Goal: Information Seeking & Learning: Check status

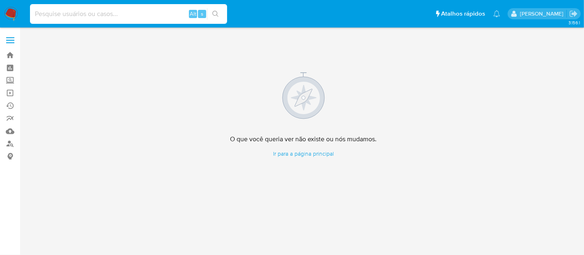
click at [141, 14] on input at bounding box center [128, 14] width 197 height 11
paste input "ZdlIbkLh4wwwe4Tb3JPiZ53r"
type input "ZdlIbkLh4wwwe4Tb3JPiZ53r"
click at [214, 13] on icon "search-icon" at bounding box center [215, 14] width 7 height 7
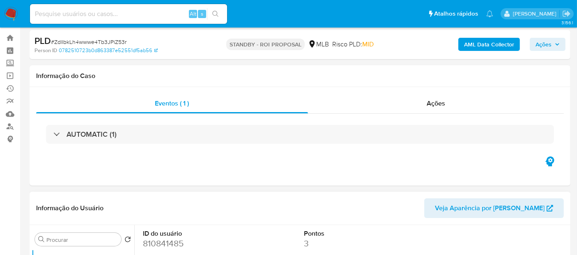
select select "10"
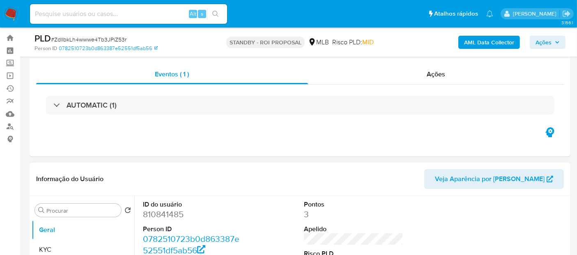
scroll to position [137, 0]
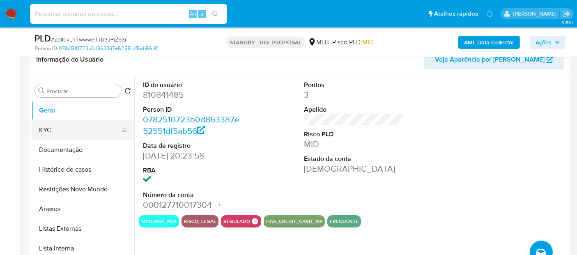
click at [44, 128] on button "KYC" at bounding box center [80, 130] width 96 height 20
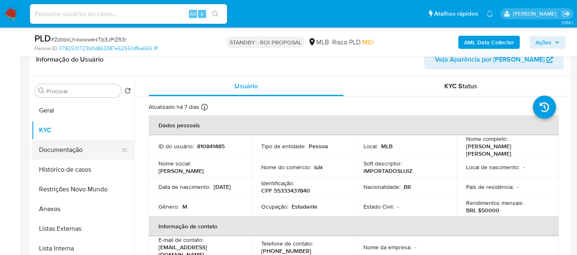
click at [62, 150] on button "Documentação" at bounding box center [80, 150] width 96 height 20
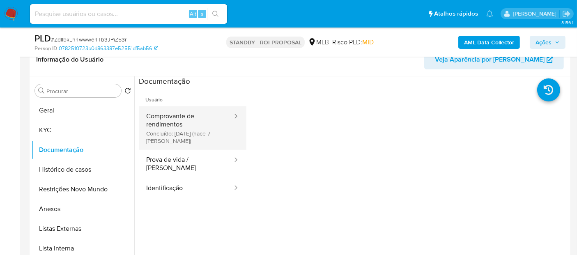
click at [187, 123] on button "Comprovante de rendimentos Concluído: 21/08/2025 (hace 7 días)" at bounding box center [186, 128] width 94 height 44
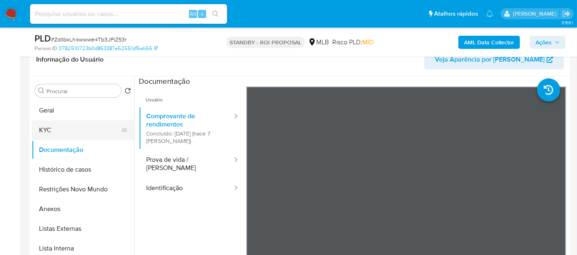
click at [44, 126] on button "KYC" at bounding box center [80, 130] width 96 height 20
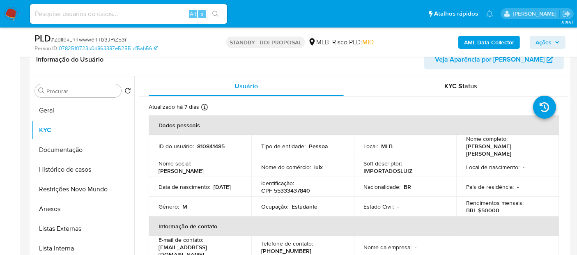
drag, startPoint x: 158, startPoint y: 189, endPoint x: 203, endPoint y: 189, distance: 45.2
click at [203, 189] on td "Data de nascimento : 29/04/2005" at bounding box center [200, 187] width 103 height 20
copy p "29/04/2005"
click at [59, 149] on button "Documentação" at bounding box center [80, 150] width 96 height 20
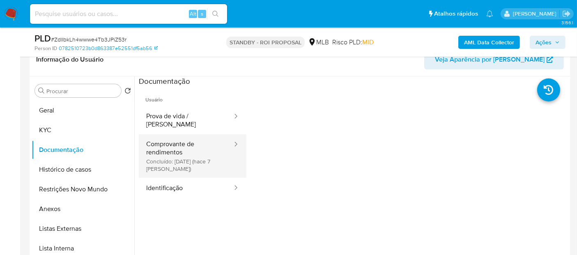
click at [170, 138] on button "Comprovante de rendimentos Concluído: 21/08/2025 (hace 7 días)" at bounding box center [186, 156] width 94 height 44
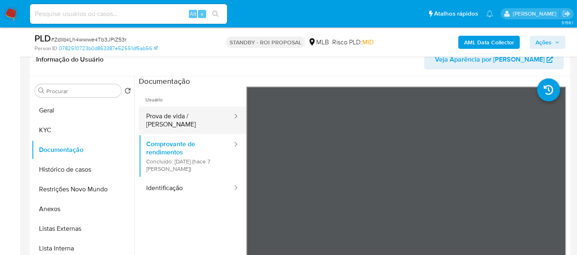
drag, startPoint x: 166, startPoint y: 117, endPoint x: 214, endPoint y: 126, distance: 48.5
click at [171, 118] on button "Prova de vida / Selfie" at bounding box center [186, 120] width 94 height 28
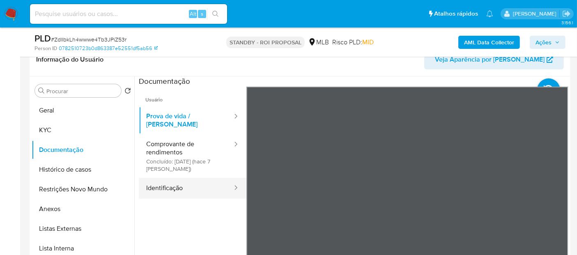
click at [166, 179] on button "Identificação" at bounding box center [186, 188] width 94 height 21
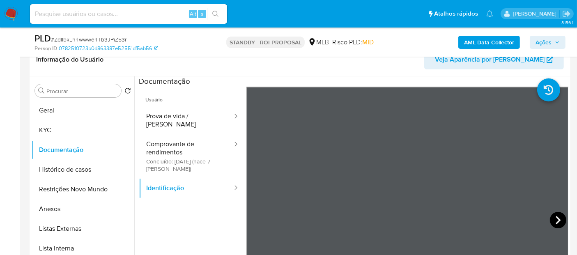
click at [553, 218] on icon at bounding box center [558, 220] width 16 height 16
click at [69, 170] on button "Histórico de casos" at bounding box center [80, 170] width 96 height 20
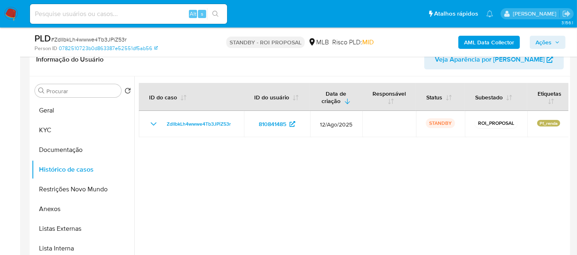
click at [115, 17] on input at bounding box center [128, 14] width 197 height 11
paste input "25pCX2jvd9fnck3pmsVnqfRK"
type input "25pCX2jvd9fnck3pmsVnqfRK"
click at [213, 13] on icon "search-icon" at bounding box center [215, 14] width 7 height 7
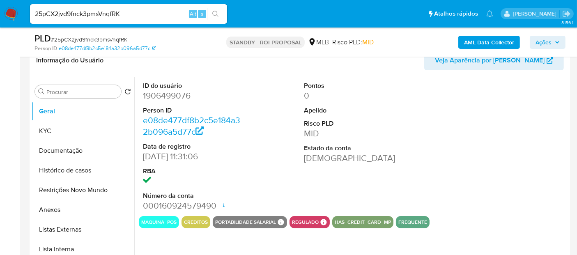
scroll to position [137, 0]
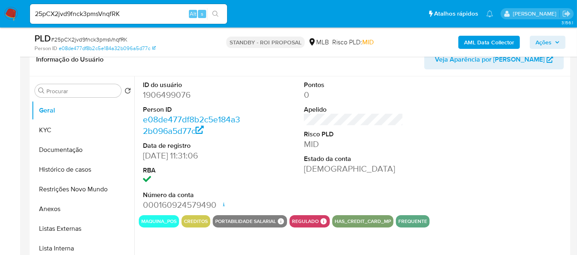
select select "10"
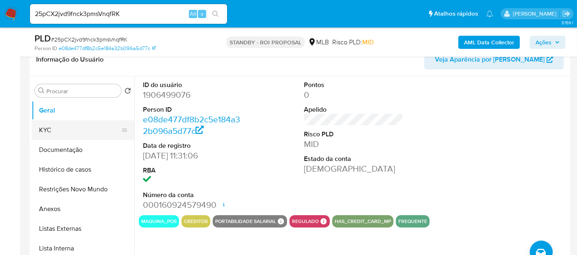
drag, startPoint x: 57, startPoint y: 129, endPoint x: 65, endPoint y: 129, distance: 7.8
click at [57, 129] on button "KYC" at bounding box center [80, 130] width 96 height 20
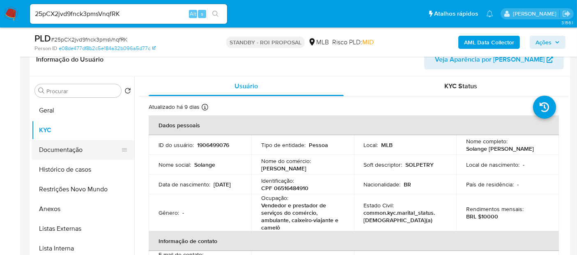
click at [74, 150] on button "Documentação" at bounding box center [80, 150] width 96 height 20
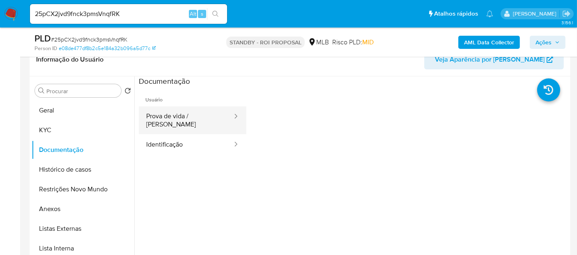
click at [187, 114] on button "Prova de vida / Selfie" at bounding box center [186, 120] width 94 height 28
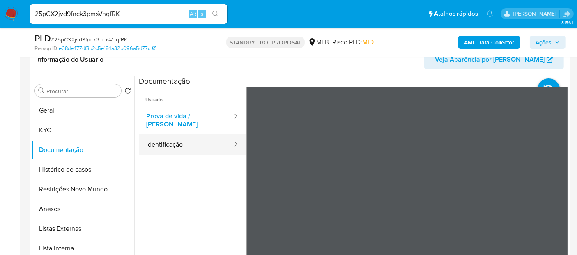
click at [179, 138] on button "Identificação" at bounding box center [186, 144] width 94 height 21
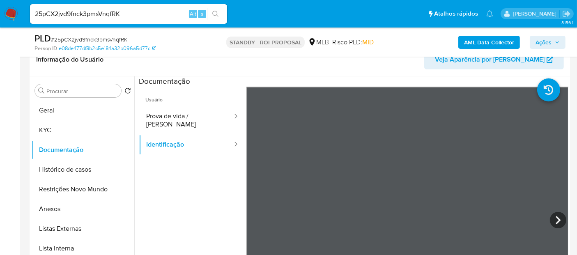
scroll to position [222, 0]
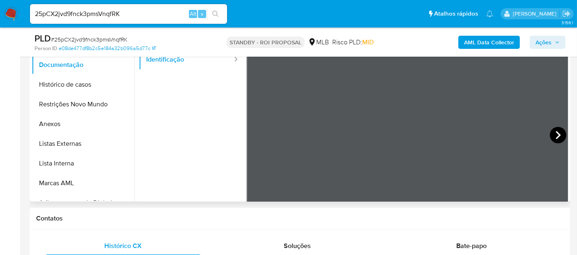
click at [554, 136] on icon at bounding box center [558, 135] width 16 height 16
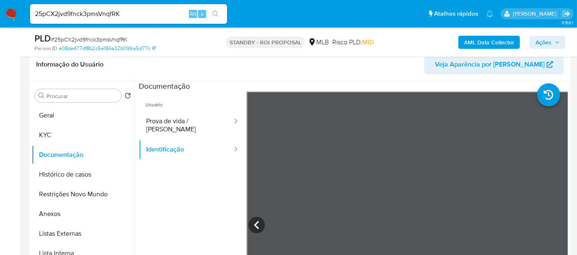
scroll to position [130, 0]
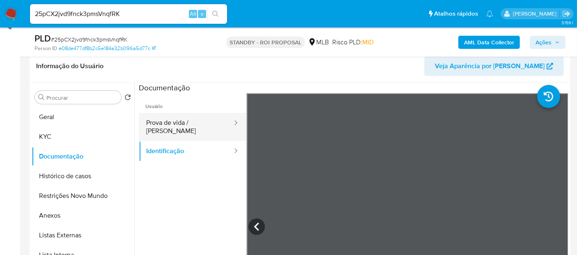
click at [181, 122] on button "Prova de vida / Selfie" at bounding box center [186, 127] width 94 height 28
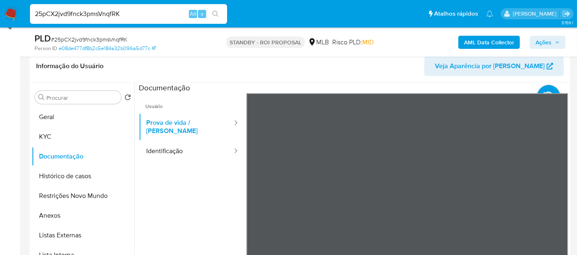
drag, startPoint x: 143, startPoint y: 13, endPoint x: 0, endPoint y: 25, distance: 143.5
click at [0, 25] on nav "Pausado Ver notificaciones 25pCX2jvd9fnck3pmsVnqfRK Alt s Atalhos rápidos Presi…" at bounding box center [288, 14] width 577 height 28
paste input "33PgxgaILP69oKk26kSKowOD"
type input "33PgxgaILP69oKk26kSKowOD"
click at [214, 14] on icon "search-icon" at bounding box center [215, 14] width 7 height 7
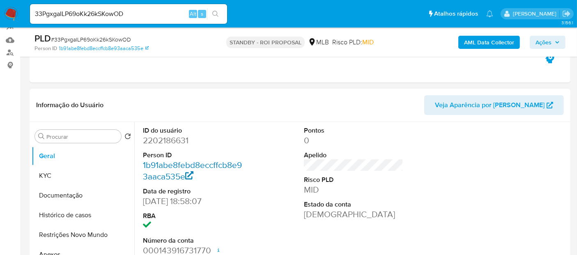
select select "10"
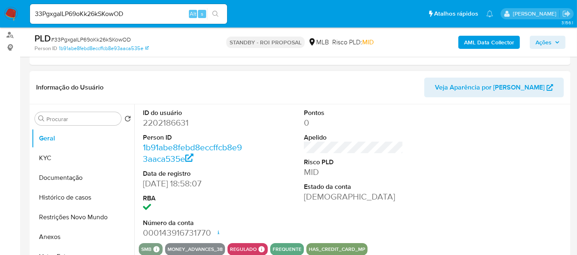
scroll to position [137, 0]
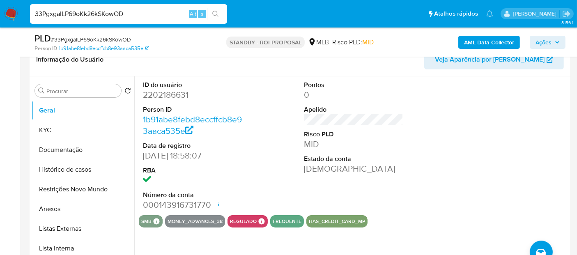
drag, startPoint x: 139, startPoint y: 12, endPoint x: 0, endPoint y: 10, distance: 139.3
click at [0, 10] on nav "Pausado Ver notificaciones 33PgxgaILP69oKk26kSKowOD Alt s Atalhos rápidos Presi…" at bounding box center [288, 14] width 577 height 28
paste input "AHtc3kXAg8rsY8wxLUqtJHz8"
type input "AHtc3kXAg8rsY8wxLUqtJHz8"
click at [217, 10] on button "search-icon" at bounding box center [215, 14] width 17 height 12
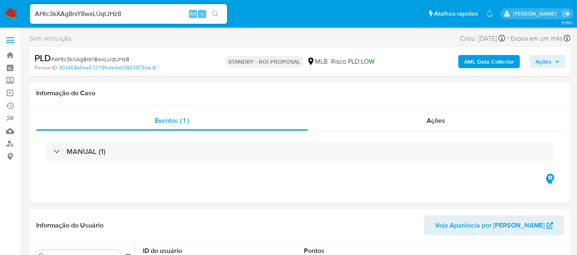
select select "10"
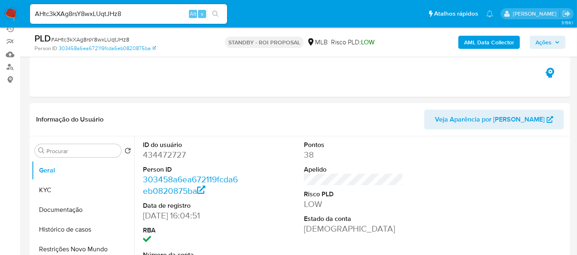
scroll to position [91, 0]
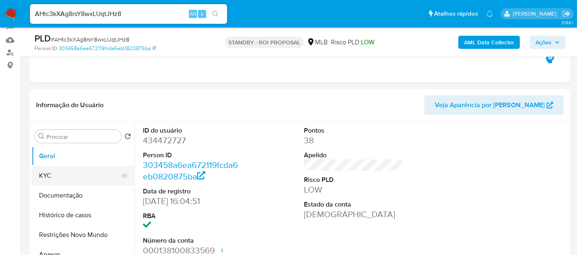
drag, startPoint x: 66, startPoint y: 175, endPoint x: 127, endPoint y: 180, distance: 60.6
click at [66, 175] on button "KYC" at bounding box center [80, 176] width 96 height 20
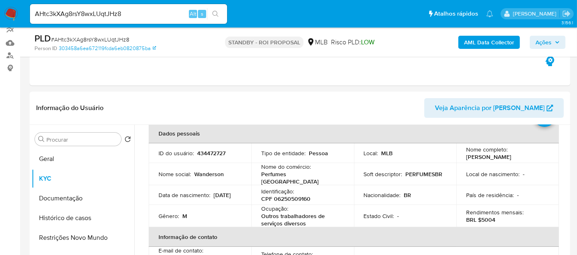
scroll to position [103, 0]
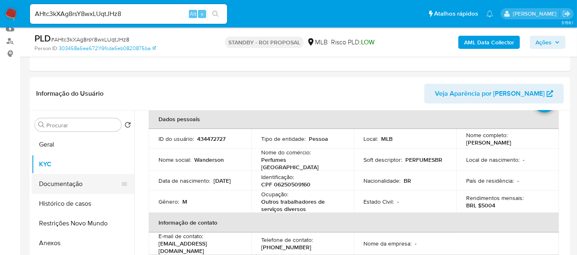
click at [67, 182] on button "Documentação" at bounding box center [80, 184] width 96 height 20
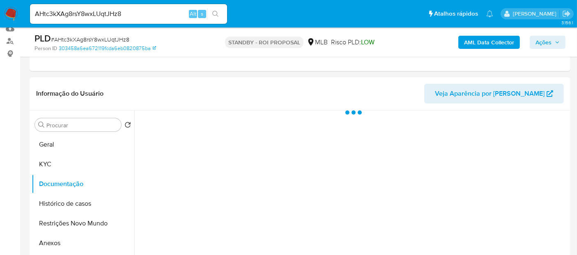
scroll to position [0, 0]
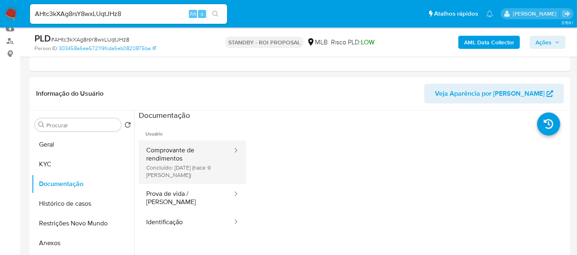
click at [179, 155] on button "Comprovante de rendimentos Concluído: 19/08/2025 (hace 9 días)" at bounding box center [186, 163] width 94 height 44
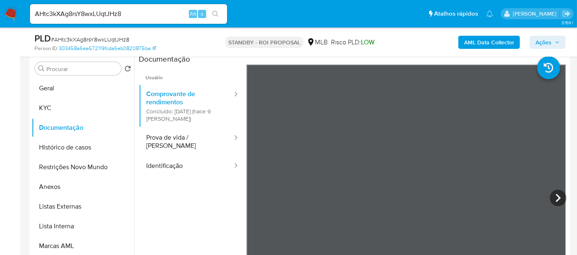
scroll to position [163, 0]
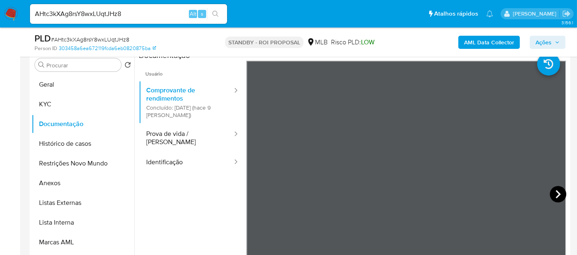
click at [552, 197] on icon at bounding box center [558, 194] width 16 height 16
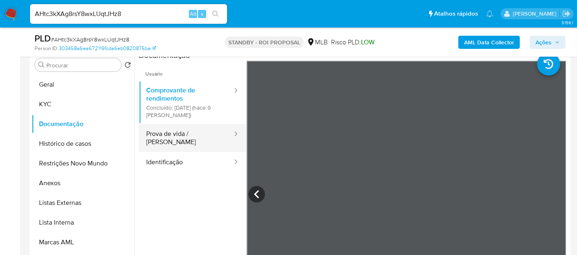
click at [176, 137] on button "Prova de vida / Selfie" at bounding box center [186, 138] width 94 height 28
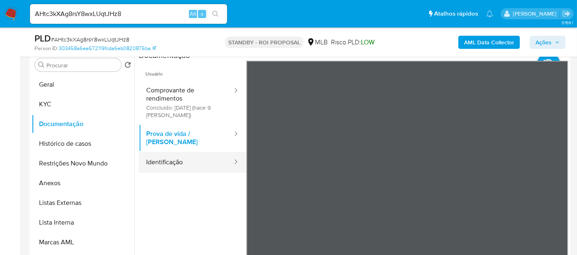
click at [171, 157] on button "Identificação" at bounding box center [186, 162] width 94 height 21
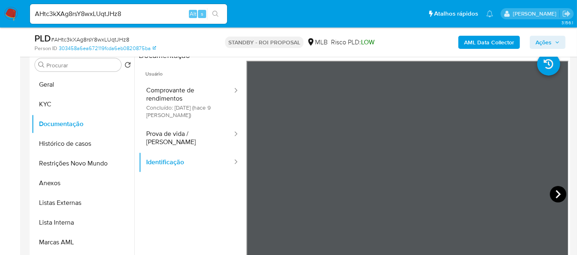
drag, startPoint x: 555, startPoint y: 191, endPoint x: 549, endPoint y: 192, distance: 5.8
click at [550, 192] on icon at bounding box center [558, 194] width 16 height 16
click at [67, 86] on button "Geral" at bounding box center [80, 85] width 96 height 20
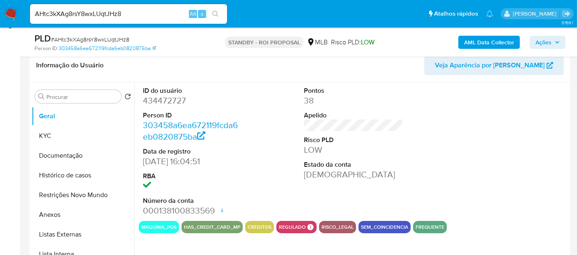
scroll to position [117, 0]
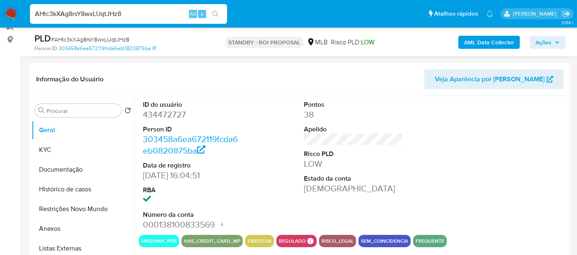
drag, startPoint x: 140, startPoint y: 13, endPoint x: 0, endPoint y: 13, distance: 139.7
click at [0, 13] on nav "Pausado Ver notificaciones AHtc3kXAg8rsY8wxLUqtJHz8 Alt s Atalhos rápidos Presi…" at bounding box center [288, 14] width 577 height 28
paste input "xwlAHbuatG46xafBmU0CCJrf"
type input "xwlAHbuatG46xafBmU0CCJrf"
click at [217, 11] on icon "search-icon" at bounding box center [215, 14] width 7 height 7
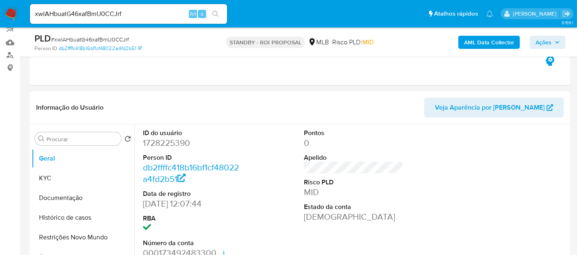
scroll to position [91, 0]
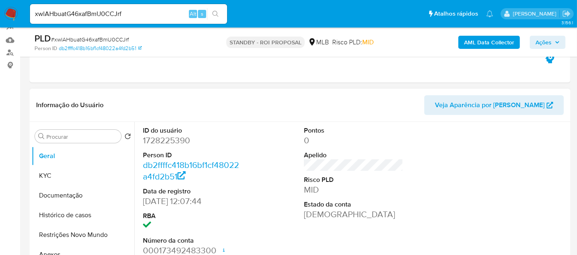
select select "10"
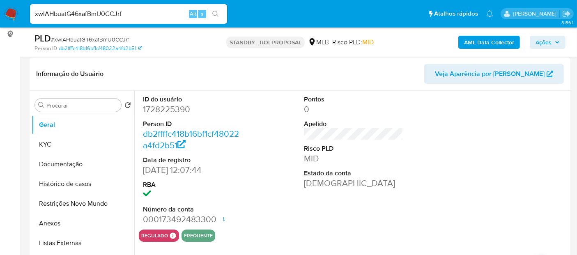
scroll to position [137, 0]
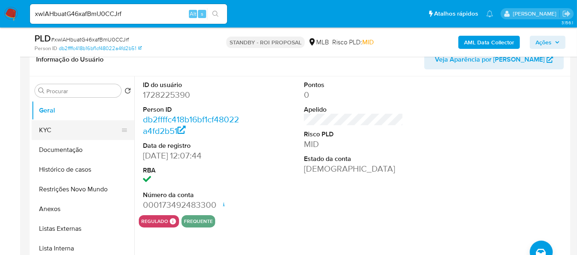
click at [43, 128] on button "KYC" at bounding box center [80, 130] width 96 height 20
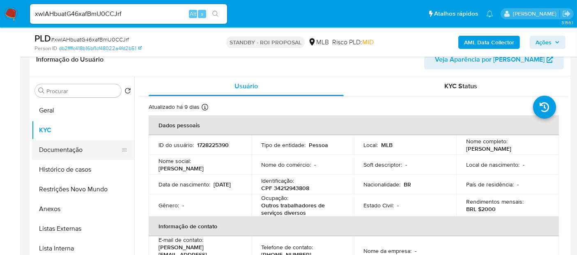
click at [50, 149] on button "Documentação" at bounding box center [80, 150] width 96 height 20
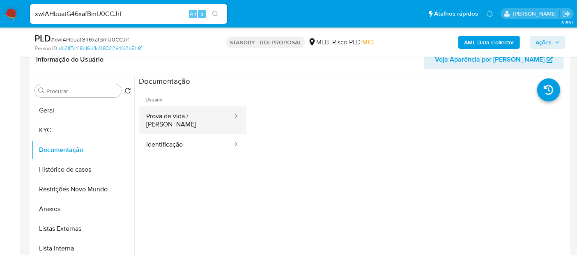
click at [187, 118] on button "Prova de vida / Selfie" at bounding box center [186, 120] width 94 height 28
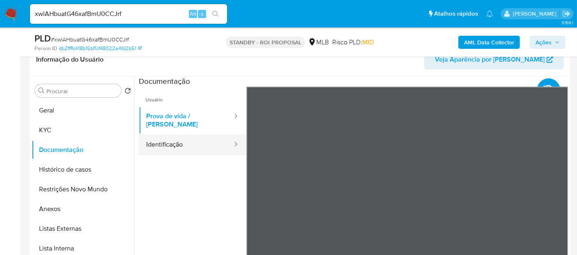
drag, startPoint x: 182, startPoint y: 138, endPoint x: 217, endPoint y: 137, distance: 34.9
click at [182, 137] on button "Identificação" at bounding box center [186, 144] width 94 height 21
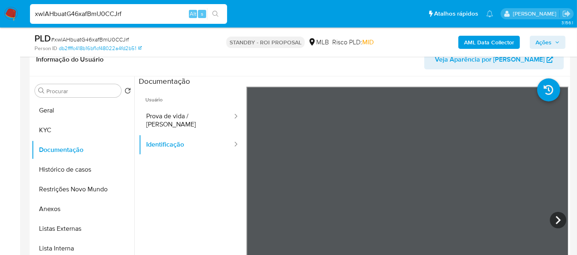
drag, startPoint x: 44, startPoint y: 20, endPoint x: 0, endPoint y: 21, distance: 43.6
click at [0, 21] on nav "Pausado Ver notificaciones xwlAHbuatG46xafBmU0CCJrf Alt s Atalhos rápidos Presi…" at bounding box center [288, 14] width 577 height 28
paste input "nWtXvRkprtdElmiuMnwZ9fCs"
type input "nWtXvRkprtdElmiuMnwZ9fCs"
click at [215, 11] on icon "search-icon" at bounding box center [215, 14] width 7 height 7
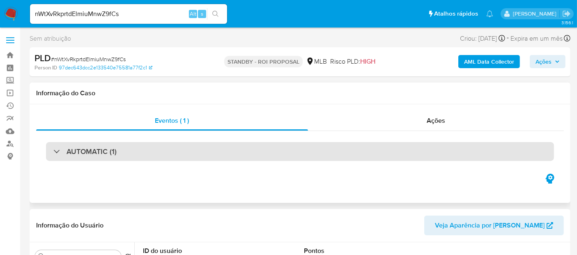
scroll to position [46, 0]
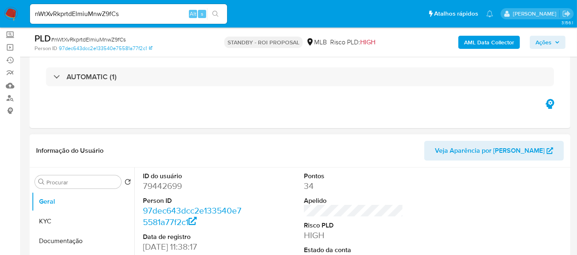
select select "10"
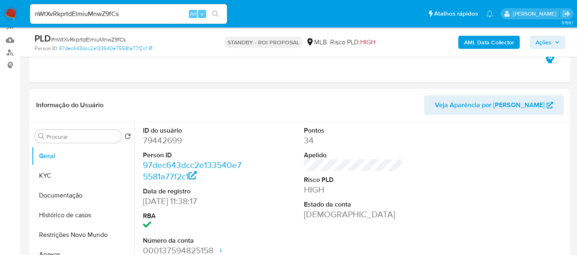
scroll to position [137, 0]
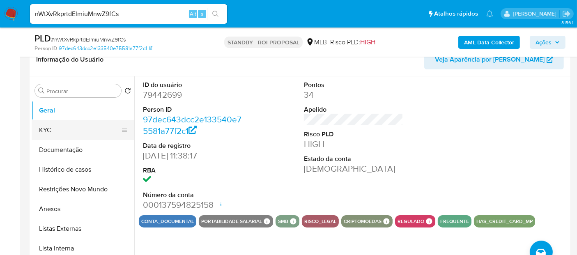
click at [44, 128] on button "KYC" at bounding box center [80, 130] width 96 height 20
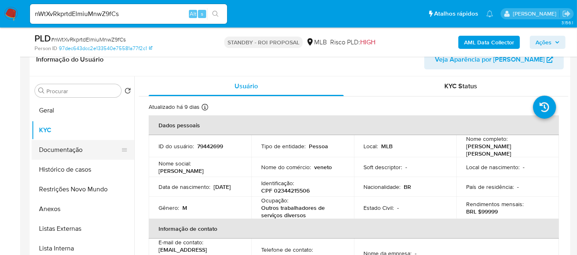
click at [67, 148] on button "Documentação" at bounding box center [80, 150] width 96 height 20
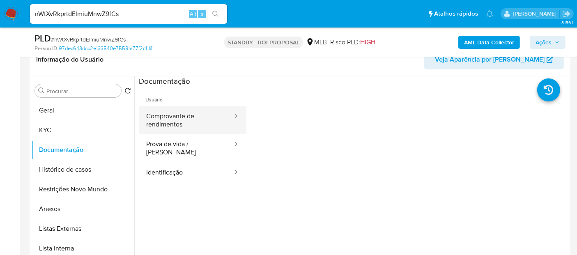
click at [180, 115] on button "Comprovante de rendimentos" at bounding box center [186, 120] width 94 height 28
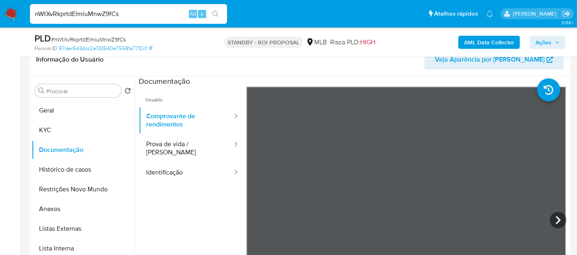
drag, startPoint x: 143, startPoint y: 9, endPoint x: 0, endPoint y: 12, distance: 143.0
click at [0, 12] on nav "Pausado Ver notificaciones nWtXvRkprtdElmiuMnwZ9fCs Alt s Atalhos rápidos Presi…" at bounding box center [288, 14] width 577 height 28
paste input "H6d6ufgYuYyOAjzgDfkxyQXB"
type input "H6d6ufgYuYyOAjzgDfkxyQXB"
click at [212, 12] on icon "search-icon" at bounding box center [215, 14] width 6 height 6
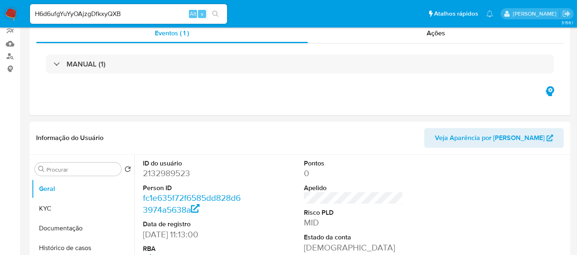
select select "10"
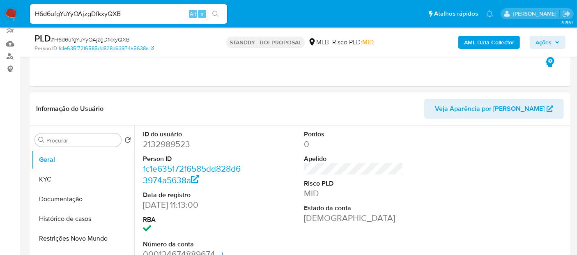
scroll to position [91, 0]
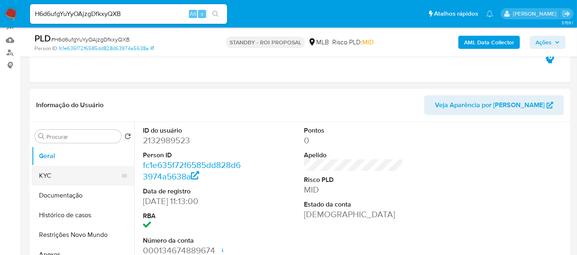
click at [49, 175] on button "KYC" at bounding box center [80, 176] width 96 height 20
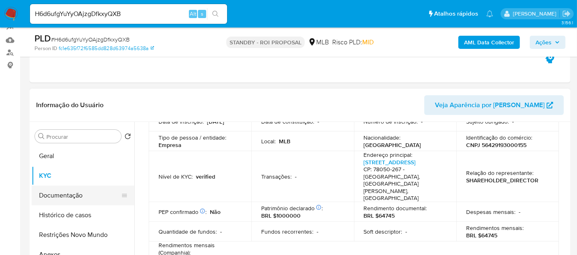
click at [71, 195] on button "Documentação" at bounding box center [80, 196] width 96 height 20
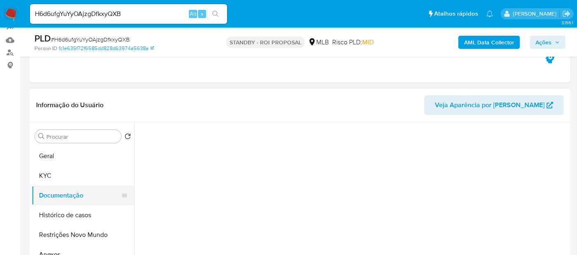
scroll to position [0, 0]
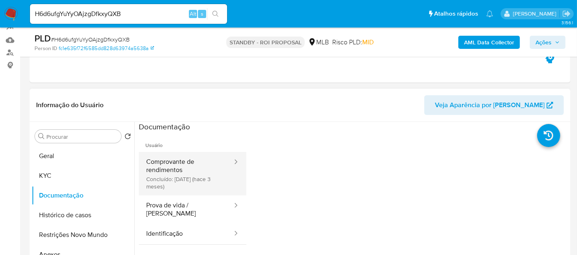
click at [162, 164] on button "Comprovante de rendimentos Concluído: 05/06/2025 (hace 3 meses)" at bounding box center [186, 174] width 94 height 44
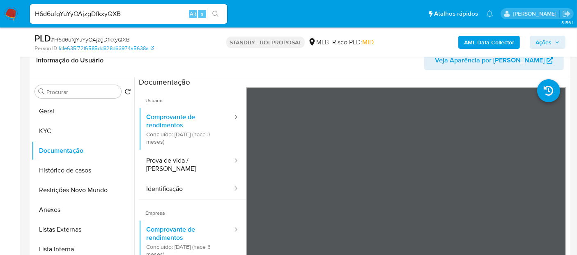
scroll to position [122, 0]
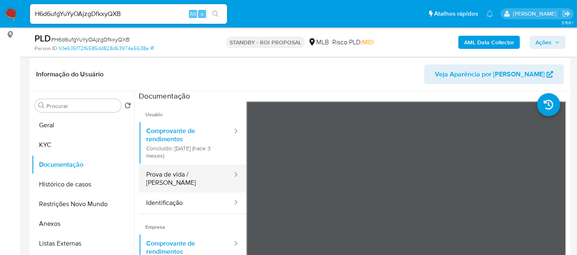
click at [191, 174] on button "Prova de vida / Selfie" at bounding box center [186, 179] width 94 height 28
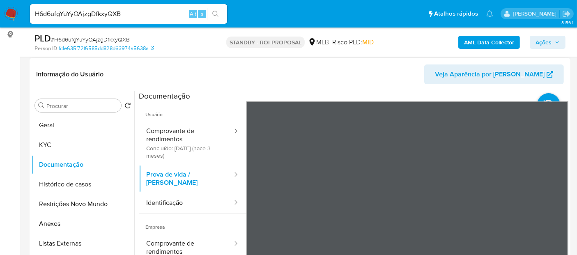
drag, startPoint x: 162, startPoint y: 196, endPoint x: 243, endPoint y: 195, distance: 81.3
click at [163, 196] on button "Identificação" at bounding box center [186, 203] width 94 height 21
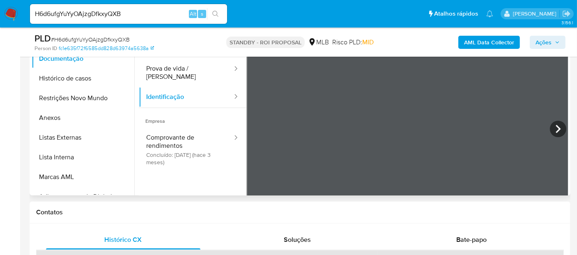
scroll to position [233, 0]
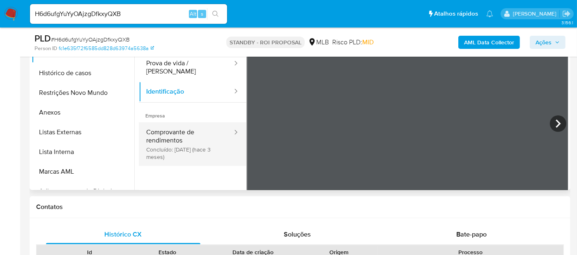
click at [155, 131] on button "Comprovante de rendimentos Concluído: 05/06/2025 (hace 3 meses)" at bounding box center [186, 144] width 94 height 44
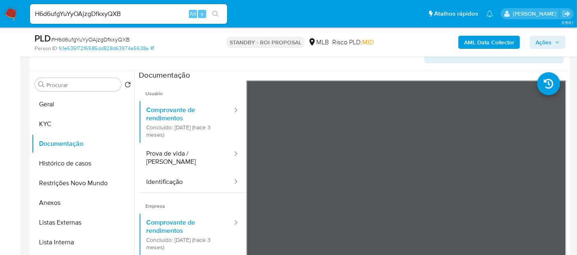
scroll to position [142, 0]
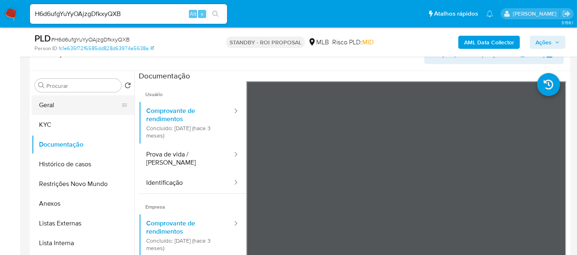
click at [53, 105] on button "Geral" at bounding box center [80, 105] width 96 height 20
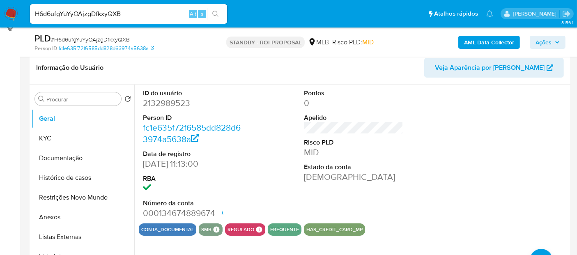
scroll to position [98, 0]
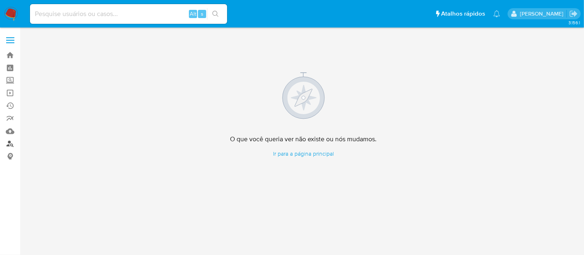
click at [11, 143] on link "Localizador de pessoas" at bounding box center [49, 144] width 98 height 13
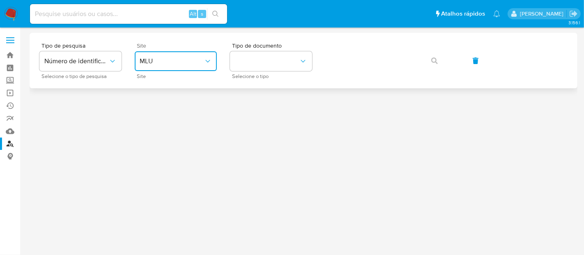
click at [210, 59] on icon "site_id" at bounding box center [208, 61] width 8 height 8
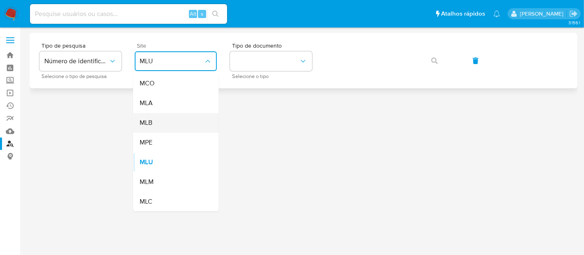
click at [168, 124] on div "MLB" at bounding box center [173, 123] width 67 height 20
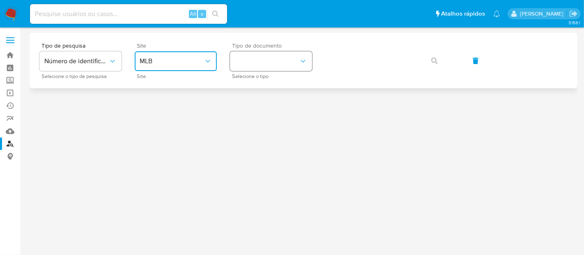
click at [303, 63] on icon "identificationType" at bounding box center [303, 61] width 8 height 8
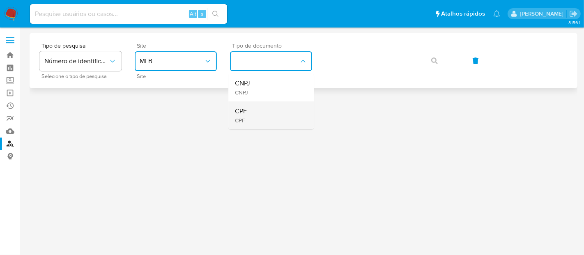
click at [255, 109] on div "CPF CPF" at bounding box center [268, 115] width 67 height 28
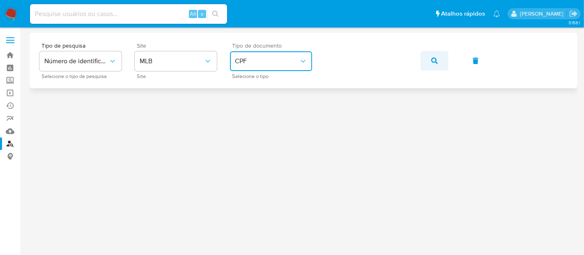
click at [435, 60] on icon "button" at bounding box center [434, 61] width 7 height 7
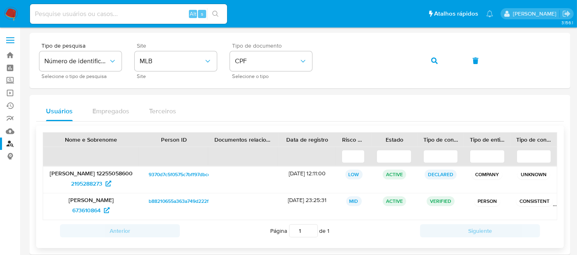
click at [90, 173] on p "[PERSON_NAME] 12255058600" at bounding box center [91, 173] width 84 height 7
click at [94, 177] on span "2195288273" at bounding box center [86, 183] width 31 height 13
click at [84, 209] on span "673610864" at bounding box center [86, 210] width 28 height 13
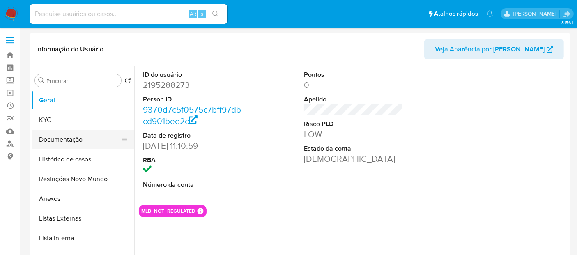
select select "10"
drag, startPoint x: 60, startPoint y: 142, endPoint x: 87, endPoint y: 139, distance: 26.5
click at [60, 142] on button "Documentação" at bounding box center [80, 140] width 96 height 20
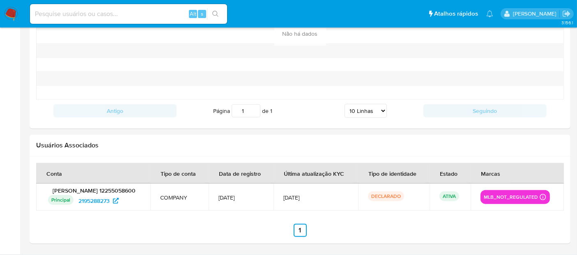
scroll to position [929, 0]
click at [103, 203] on span "2195288273" at bounding box center [93, 200] width 31 height 13
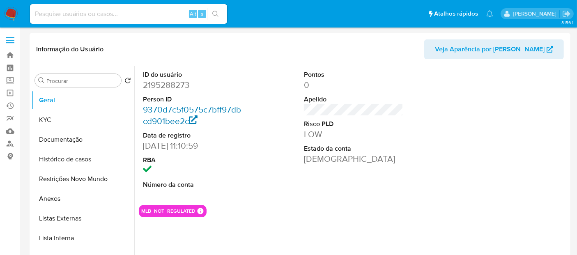
select select "10"
click at [64, 143] on button "Documentação" at bounding box center [80, 140] width 96 height 20
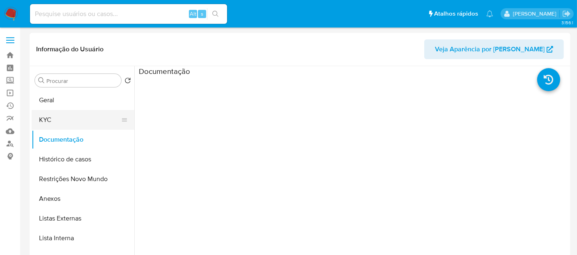
click at [46, 122] on button "KYC" at bounding box center [80, 120] width 96 height 20
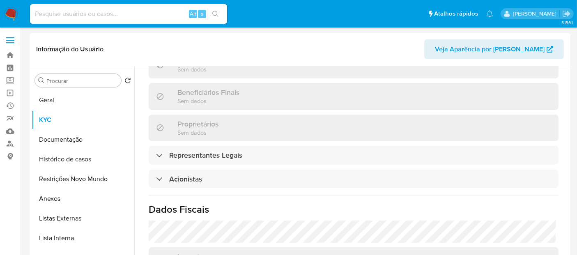
scroll to position [411, 0]
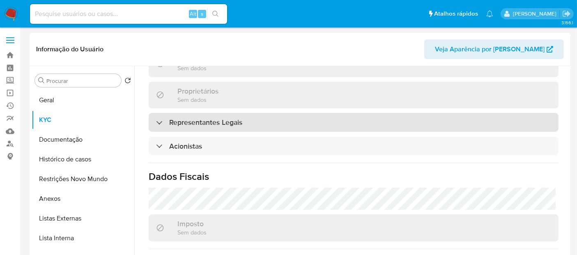
click at [222, 124] on h3 "Representantes Legais" at bounding box center [205, 122] width 73 height 9
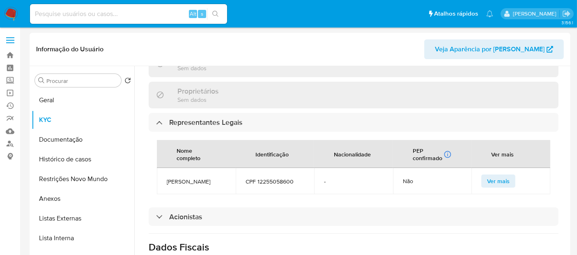
click at [490, 187] on span "Ver mais" at bounding box center [498, 181] width 23 height 12
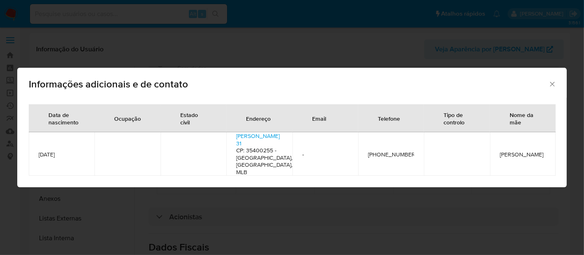
drag, startPoint x: 552, startPoint y: 80, endPoint x: 390, endPoint y: 115, distance: 165.4
click at [552, 80] on icon "Fechar" at bounding box center [552, 84] width 8 height 8
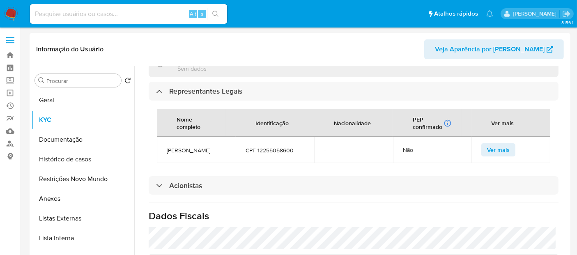
scroll to position [456, 0]
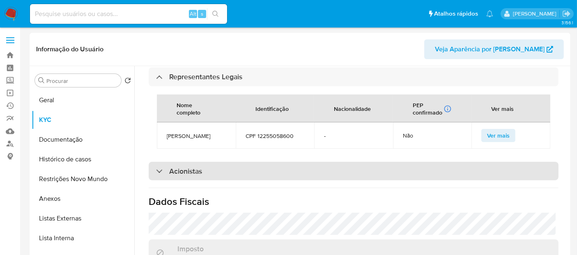
click at [195, 176] on h3 "Acionistas" at bounding box center [185, 171] width 33 height 9
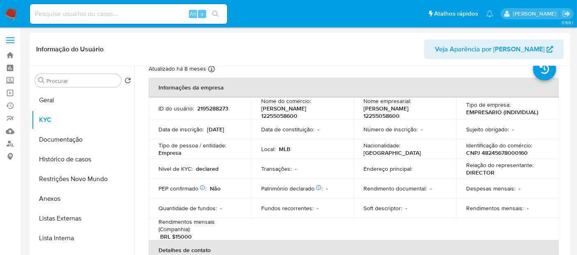
scroll to position [0, 0]
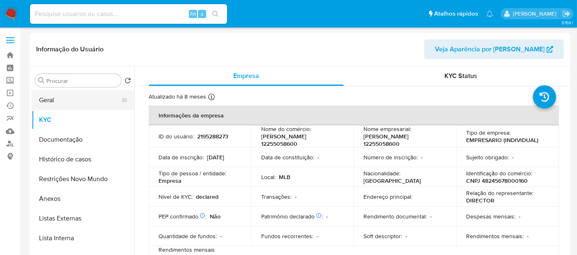
click at [54, 93] on button "Geral" at bounding box center [80, 100] width 96 height 20
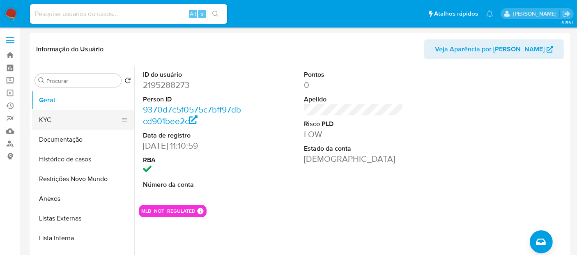
click at [60, 121] on button "KYC" at bounding box center [80, 120] width 96 height 20
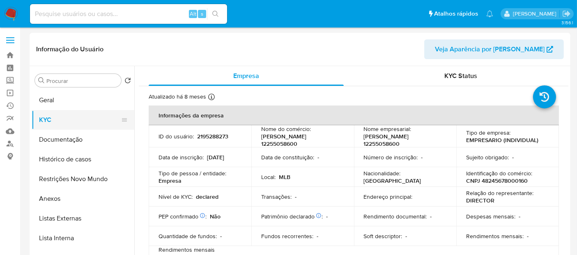
click at [59, 118] on button "KYC" at bounding box center [80, 120] width 96 height 20
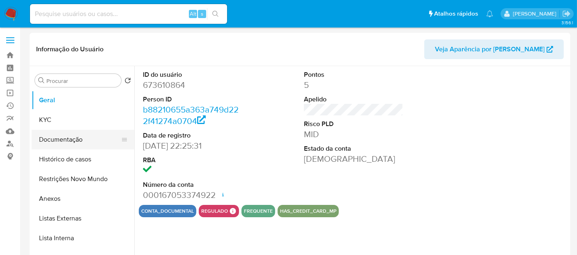
select select "10"
click at [59, 142] on button "Documentação" at bounding box center [80, 140] width 96 height 20
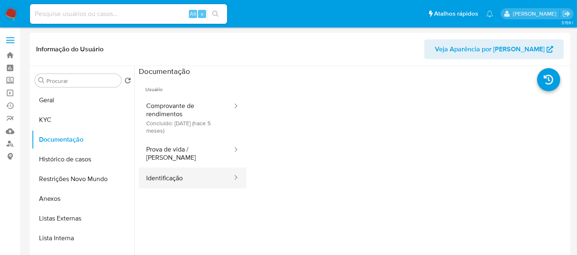
click at [173, 172] on button "Identificação" at bounding box center [186, 178] width 94 height 21
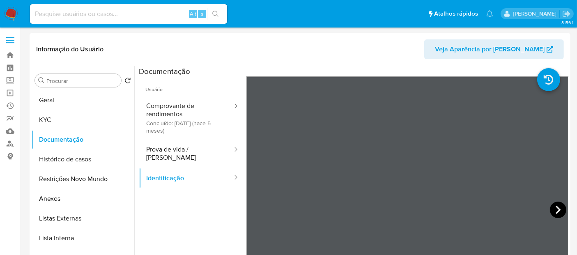
click at [558, 205] on icon at bounding box center [558, 210] width 16 height 16
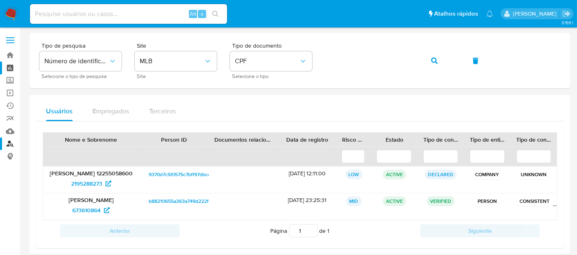
click at [0, 64] on section "Bandeja Painel Screening Pesquisa em Listas Watchlist Ferramentas Operações em …" at bounding box center [288, 133] width 577 height 267
click at [435, 58] on icon "button" at bounding box center [434, 61] width 7 height 7
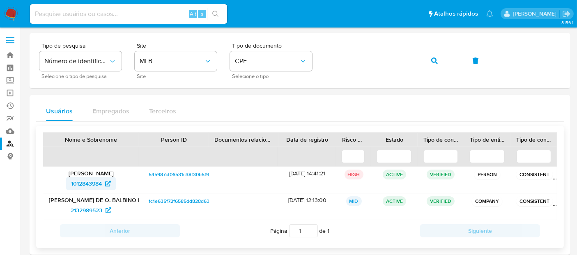
click at [87, 181] on span "1012843984" at bounding box center [86, 183] width 31 height 13
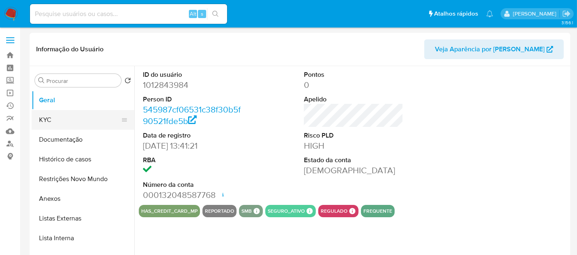
select select "10"
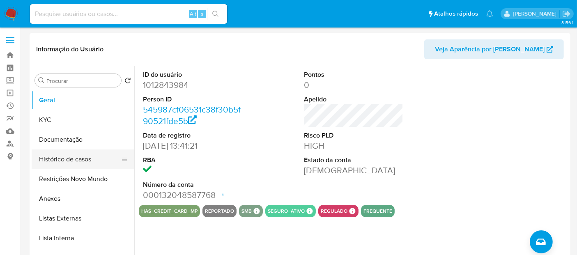
click at [62, 159] on button "Histórico de casos" at bounding box center [80, 160] width 96 height 20
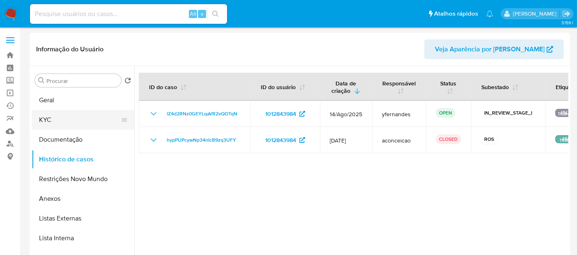
click at [47, 122] on button "KYC" at bounding box center [80, 120] width 96 height 20
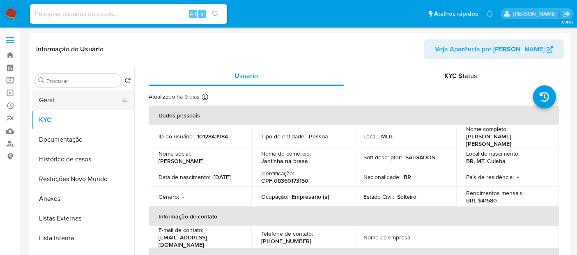
click at [44, 98] on button "Geral" at bounding box center [80, 100] width 96 height 20
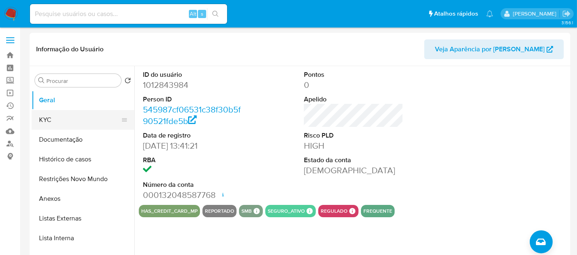
click at [51, 122] on button "KYC" at bounding box center [80, 120] width 96 height 20
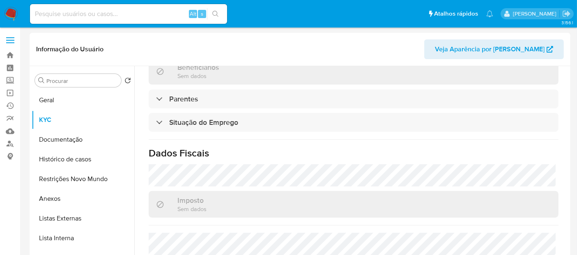
scroll to position [376, 0]
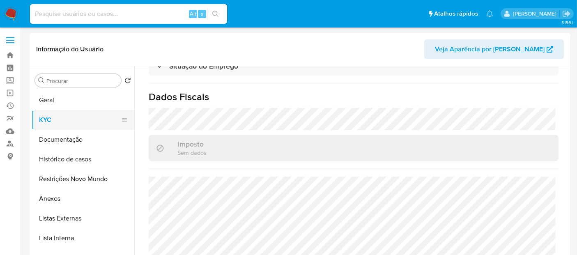
drag, startPoint x: 51, startPoint y: 118, endPoint x: 56, endPoint y: 121, distance: 6.3
click at [51, 118] on button "KYC" at bounding box center [80, 120] width 96 height 20
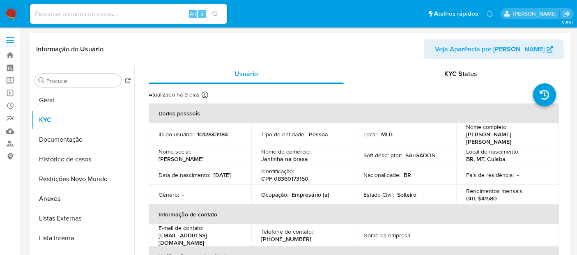
scroll to position [0, 0]
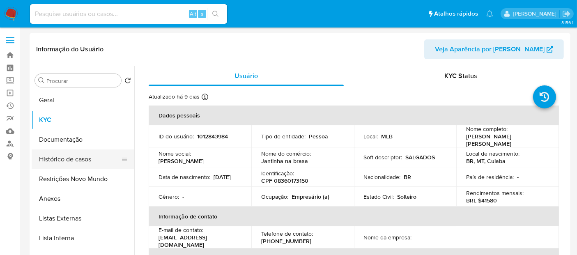
click at [69, 161] on button "Histórico de casos" at bounding box center [80, 160] width 96 height 20
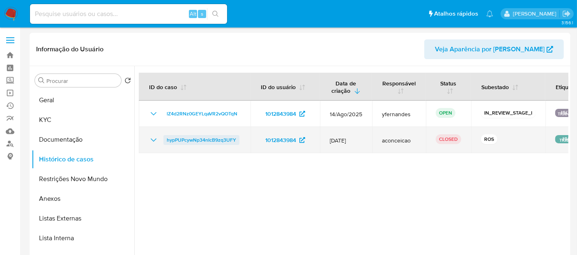
click at [219, 139] on span "hypPUPcywNp34nIcB9zq3UFY" at bounding box center [201, 140] width 69 height 10
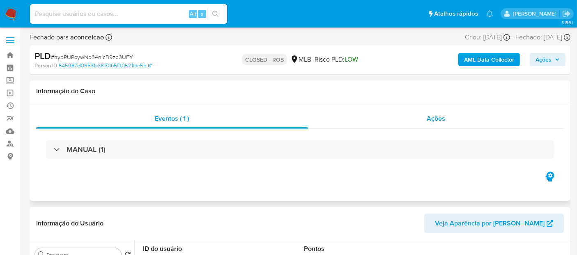
click at [432, 118] on span "Ações" at bounding box center [436, 118] width 18 height 9
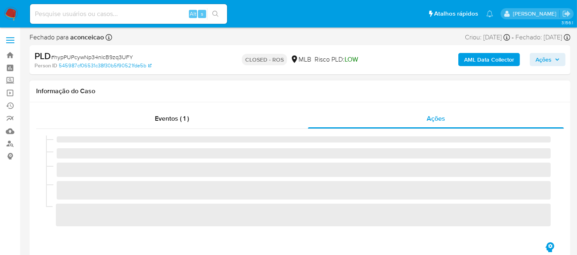
select select "10"
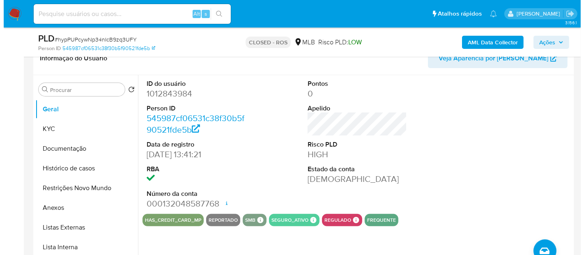
scroll to position [182, 0]
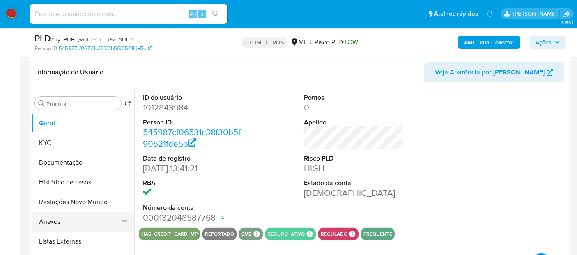
click at [51, 220] on button "Anexos" at bounding box center [80, 222] width 96 height 20
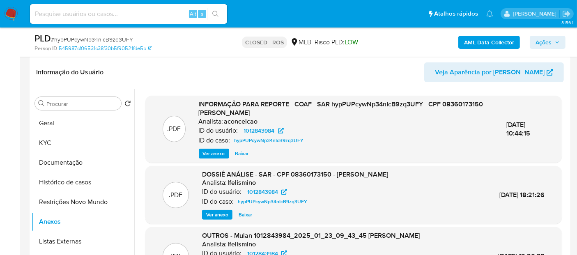
click at [205, 152] on span "Ver anexo" at bounding box center [214, 154] width 22 height 8
